Goal: Task Accomplishment & Management: Manage account settings

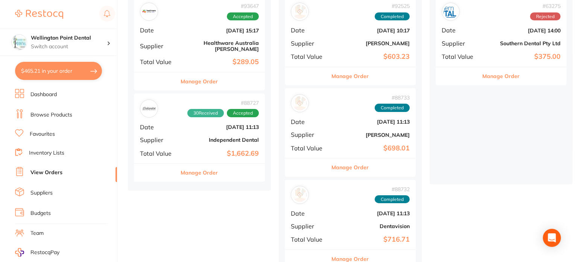
scroll to position [113, 0]
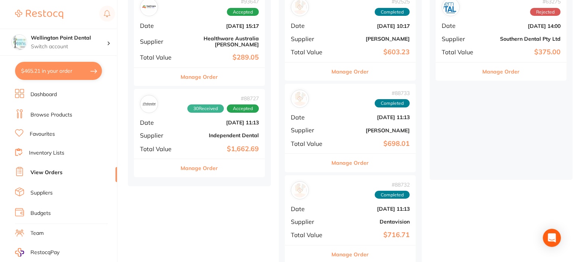
click at [196, 163] on button "Manage Order" at bounding box center [199, 168] width 37 height 18
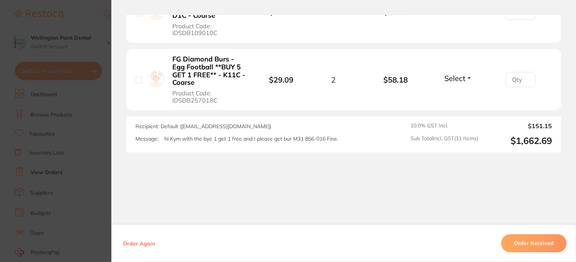
scroll to position [1867, 0]
click at [467, 73] on button "Select" at bounding box center [458, 77] width 32 height 9
click at [451, 91] on span "Received" at bounding box center [458, 94] width 19 height 6
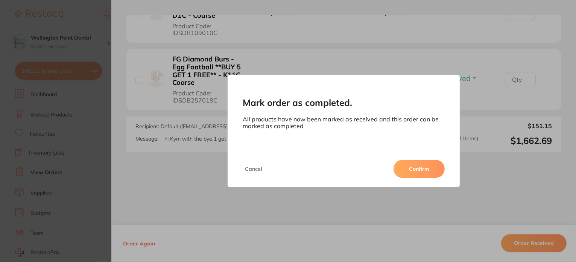
click at [411, 169] on button "Confirm" at bounding box center [419, 169] width 51 height 18
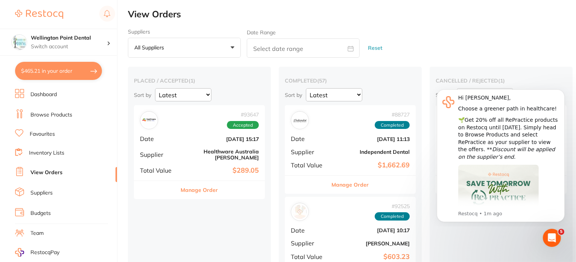
click at [194, 183] on button "Manage Order" at bounding box center [199, 190] width 37 height 18
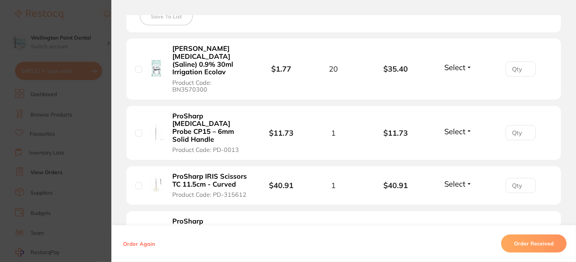
click at [468, 62] on button "Select" at bounding box center [458, 66] width 32 height 9
click at [462, 81] on span "Received" at bounding box center [458, 84] width 19 height 6
click at [524, 61] on input "1" at bounding box center [521, 68] width 30 height 15
click at [524, 61] on input "2" at bounding box center [521, 68] width 30 height 15
click at [524, 61] on input "3" at bounding box center [521, 68] width 30 height 15
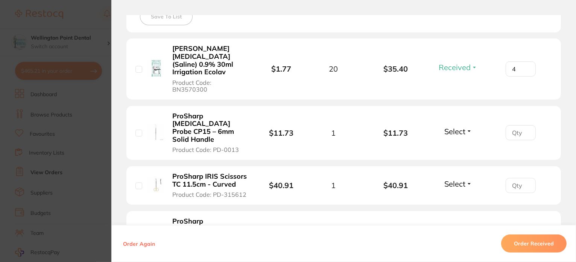
click at [524, 61] on input "4" at bounding box center [521, 68] width 30 height 15
click at [524, 61] on input "5" at bounding box center [521, 68] width 30 height 15
click at [524, 61] on input "6" at bounding box center [521, 68] width 30 height 15
click at [524, 61] on input "7" at bounding box center [521, 68] width 30 height 15
click at [524, 61] on input "8" at bounding box center [521, 68] width 30 height 15
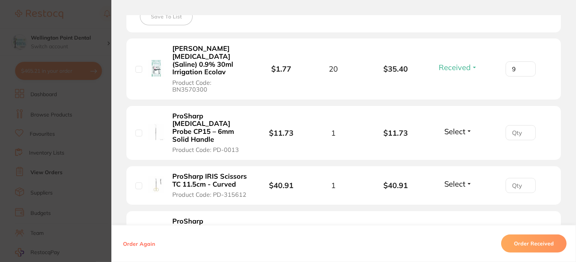
click at [524, 61] on input "9" at bounding box center [521, 68] width 30 height 15
type input "10"
click at [524, 61] on input "10" at bounding box center [521, 68] width 30 height 15
click at [466, 127] on button "Select" at bounding box center [458, 131] width 32 height 9
click at [457, 145] on span "Received" at bounding box center [458, 148] width 19 height 6
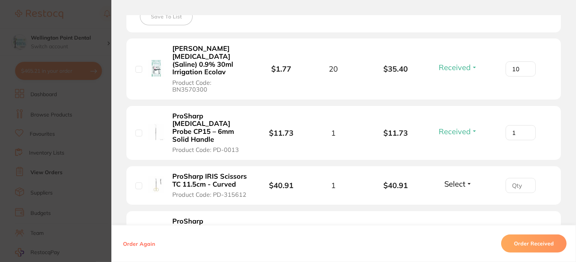
type input "1"
click at [525, 125] on input "1" at bounding box center [521, 132] width 30 height 15
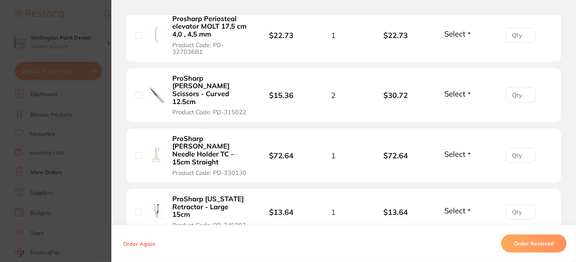
scroll to position [489, 0]
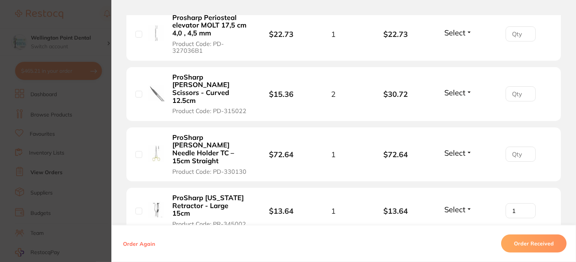
type input "1"
click at [526, 203] on input "1" at bounding box center [521, 210] width 30 height 15
click at [468, 204] on button "Select" at bounding box center [458, 208] width 32 height 9
click at [457, 223] on span "Received" at bounding box center [458, 226] width 19 height 6
type input "1"
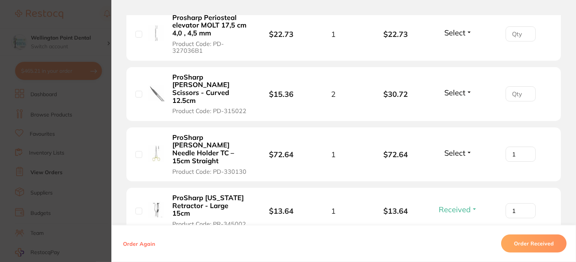
click at [526, 146] on input "1" at bounding box center [521, 153] width 30 height 15
click at [468, 148] on button "Select" at bounding box center [458, 152] width 32 height 9
click at [460, 166] on span "Received" at bounding box center [458, 169] width 19 height 6
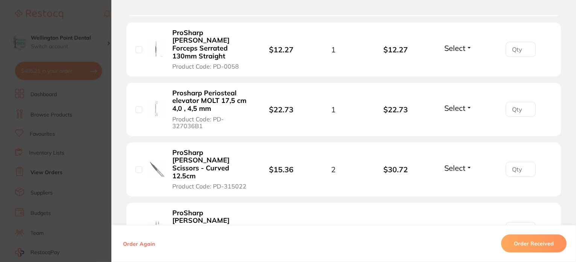
scroll to position [377, 0]
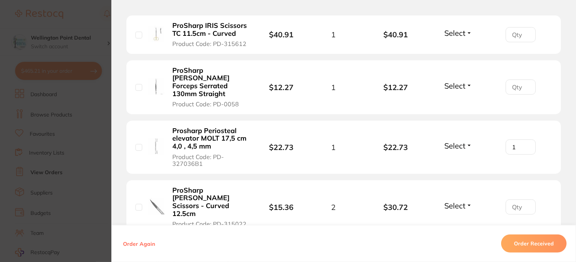
type input "1"
click at [525, 139] on input "1" at bounding box center [521, 146] width 30 height 15
click at [467, 141] on button "Select" at bounding box center [458, 145] width 32 height 9
click at [460, 159] on span "Received" at bounding box center [458, 162] width 19 height 6
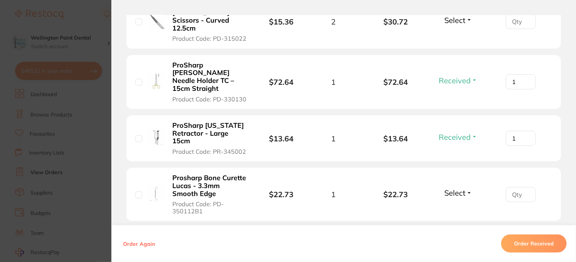
scroll to position [602, 0]
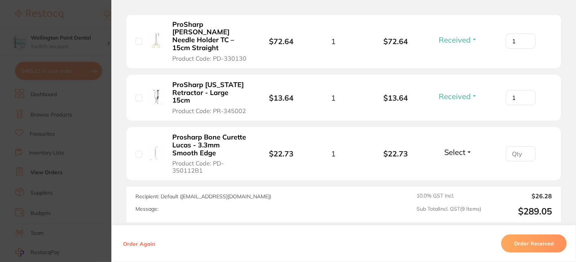
click at [469, 147] on button "Select" at bounding box center [458, 151] width 32 height 9
click at [460, 165] on span "Received" at bounding box center [458, 168] width 19 height 6
type input "1"
click at [526, 146] on input "1" at bounding box center [521, 153] width 30 height 15
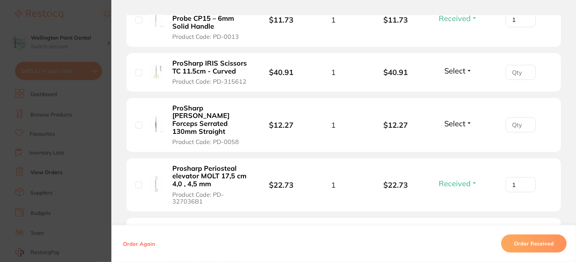
scroll to position [301, 0]
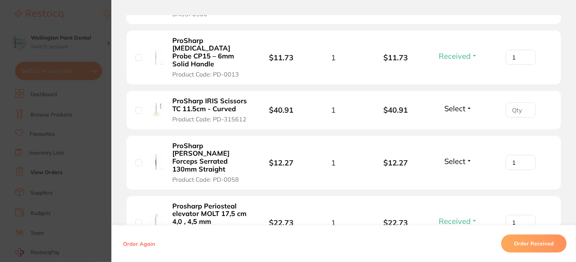
type input "1"
click at [524, 155] on input "1" at bounding box center [521, 162] width 30 height 15
click at [469, 156] on button "Select" at bounding box center [458, 160] width 32 height 9
click at [459, 174] on span "Received" at bounding box center [458, 177] width 19 height 6
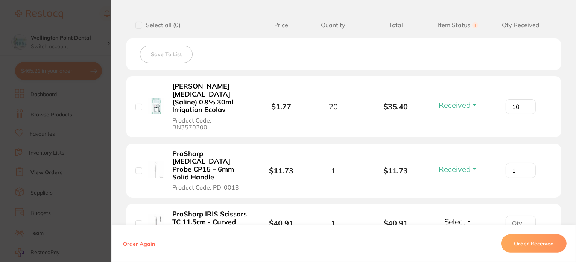
scroll to position [264, 0]
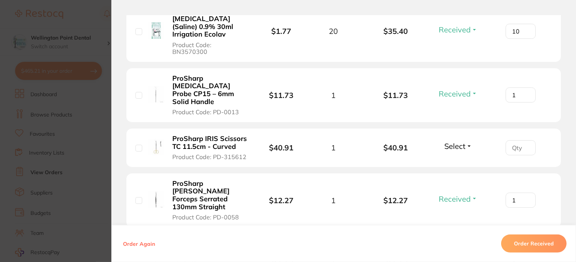
click at [464, 141] on button "Select" at bounding box center [458, 145] width 32 height 9
click at [456, 159] on span "Received" at bounding box center [458, 162] width 19 height 6
type input "1"
click at [524, 140] on input "1" at bounding box center [521, 147] width 30 height 15
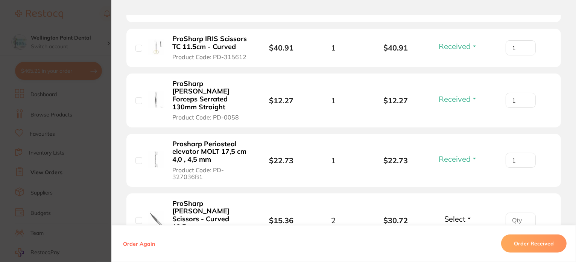
scroll to position [414, 0]
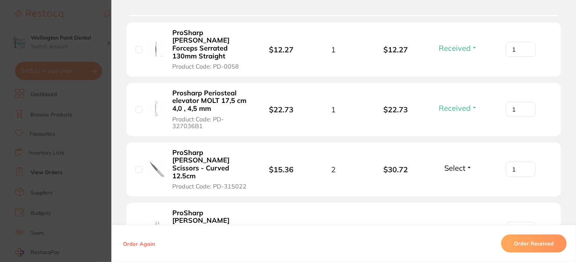
type input "1"
click at [526, 162] on input "1" at bounding box center [521, 169] width 30 height 15
click at [464, 163] on button "Select" at bounding box center [458, 167] width 32 height 9
click at [458, 181] on span "Received" at bounding box center [458, 184] width 19 height 6
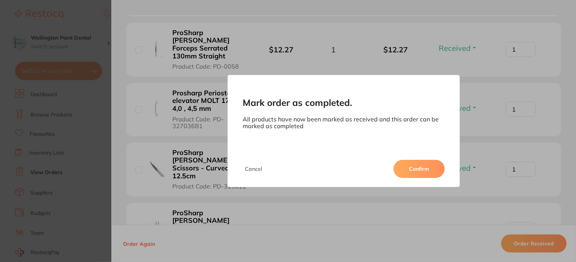
click at [421, 171] on button "Confirm" at bounding box center [419, 169] width 51 height 18
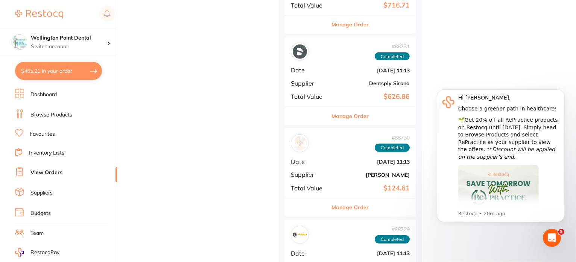
scroll to position [458, 0]
